Goal: Task Accomplishment & Management: Manage account settings

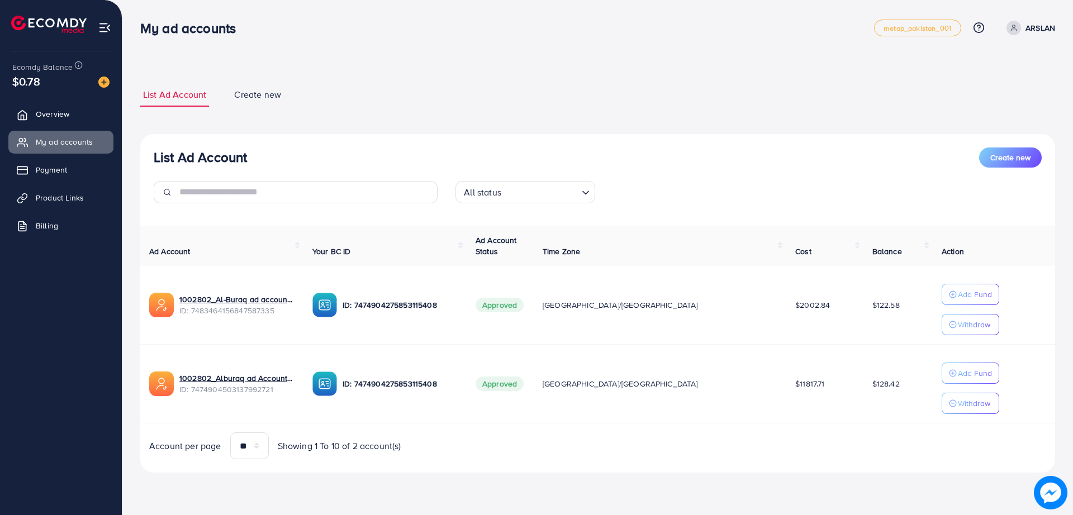
drag, startPoint x: 396, startPoint y: 102, endPoint x: 373, endPoint y: 124, distance: 32.0
click at [373, 124] on div "List Ad Account Create new List Ad Account Create new All status Loading... Ad …" at bounding box center [597, 278] width 915 height 390
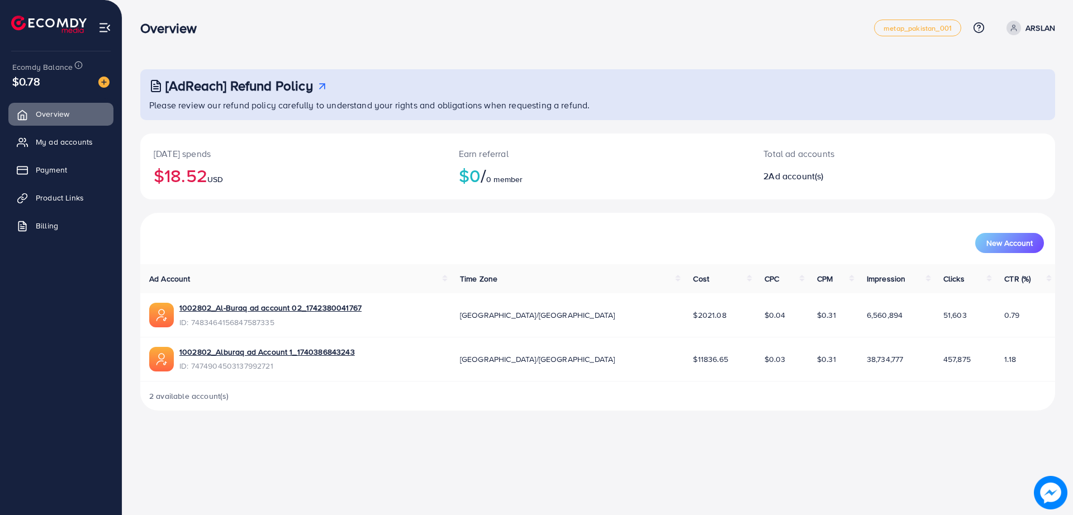
click at [277, 231] on div "New Account" at bounding box center [598, 238] width 911 height 29
drag, startPoint x: 277, startPoint y: 231, endPoint x: 235, endPoint y: 229, distance: 41.5
click at [235, 229] on div "New Account" at bounding box center [598, 238] width 911 height 29
click at [112, 140] on link "My ad accounts" at bounding box center [60, 142] width 105 height 22
